Goal: Find specific page/section: Find specific page/section

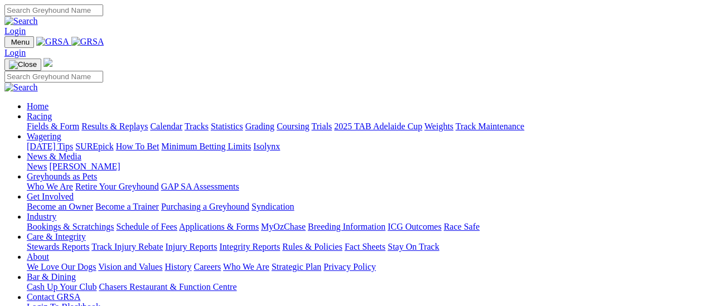
click at [57, 122] on link "Fields & Form" at bounding box center [53, 126] width 52 height 9
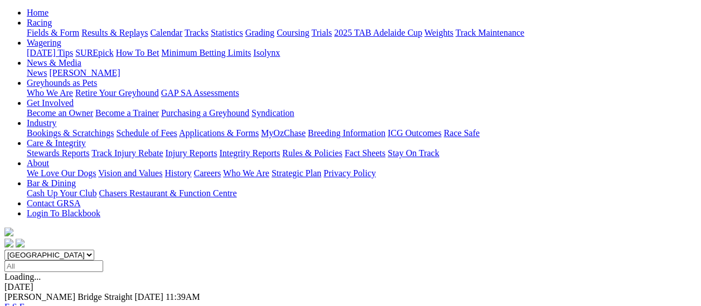
scroll to position [111, 0]
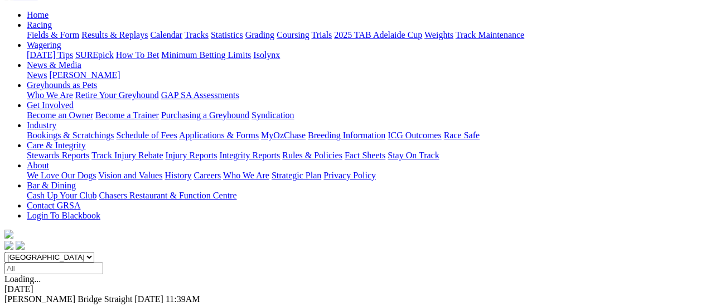
click at [25, 304] on link "F" at bounding box center [22, 308] width 5 height 9
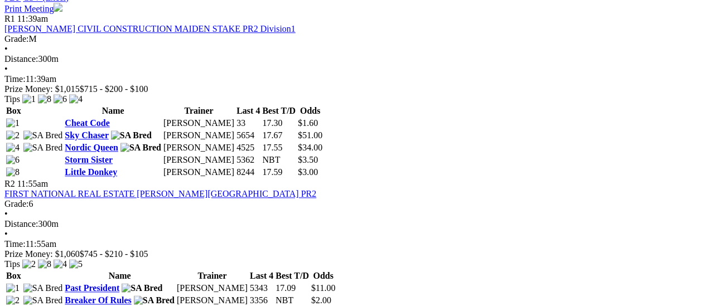
scroll to position [669, 0]
